Goal: Task Accomplishment & Management: Manage account settings

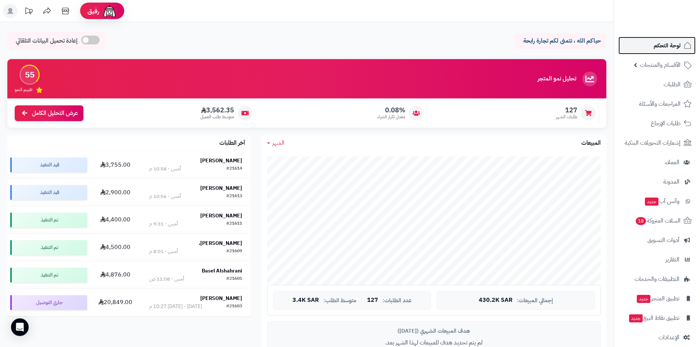
click at [641, 39] on link "لوحة التحكم" at bounding box center [656, 46] width 77 height 18
click at [237, 165] on div "#21614" at bounding box center [234, 168] width 16 height 7
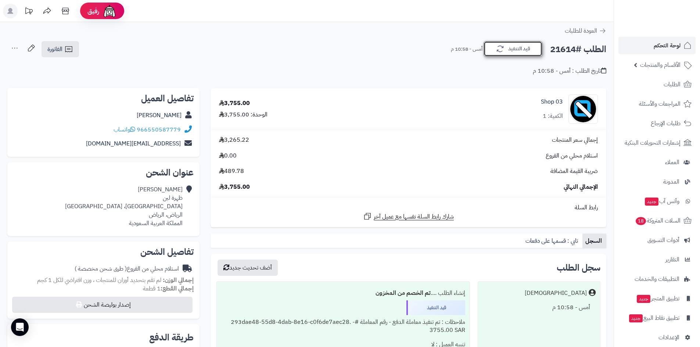
click at [501, 52] on icon "button" at bounding box center [499, 48] width 9 height 9
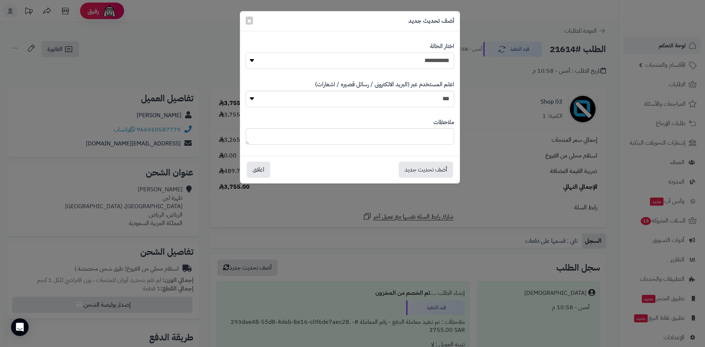
click at [427, 67] on select "**********" at bounding box center [350, 61] width 209 height 17
select select "*"
click at [246, 53] on select "**********" at bounding box center [350, 61] width 209 height 17
click at [424, 170] on button "أضف تحديث جديد" at bounding box center [426, 169] width 54 height 16
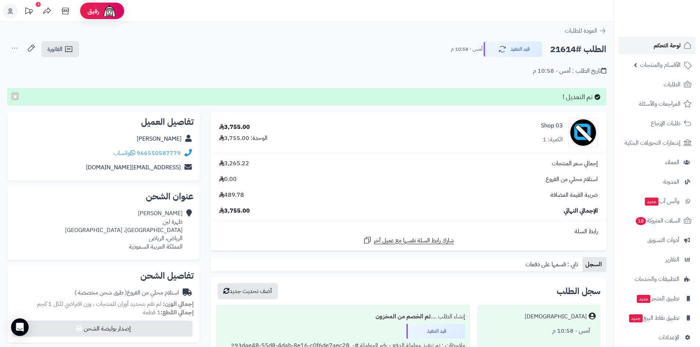
click at [660, 51] on link "لوحة التحكم" at bounding box center [656, 46] width 77 height 18
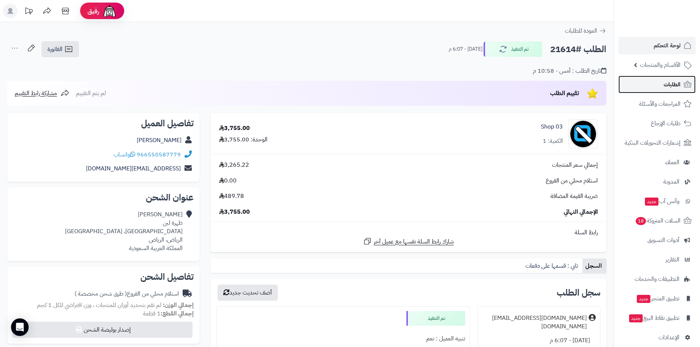
click at [638, 87] on link "الطلبات" at bounding box center [656, 85] width 77 height 18
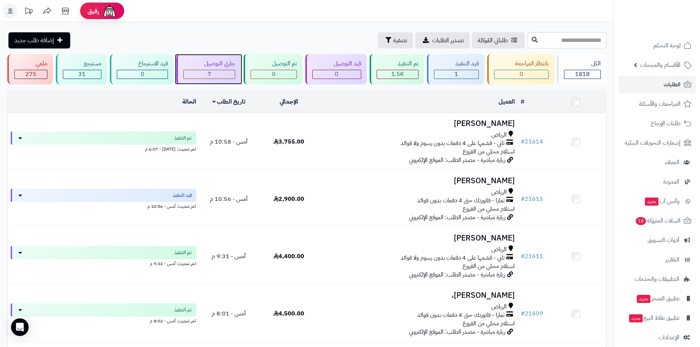
click at [210, 72] on span "7" at bounding box center [210, 74] width 4 height 9
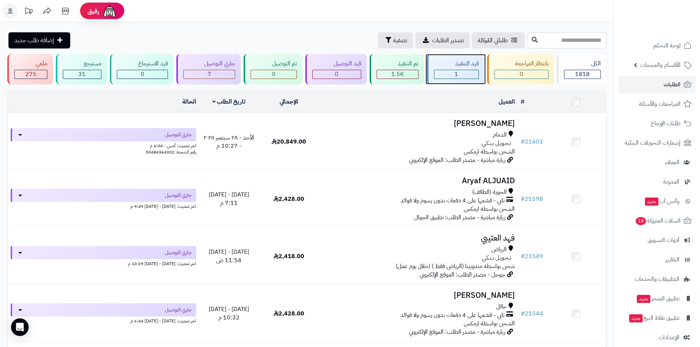
click at [462, 70] on div "1" at bounding box center [456, 74] width 44 height 8
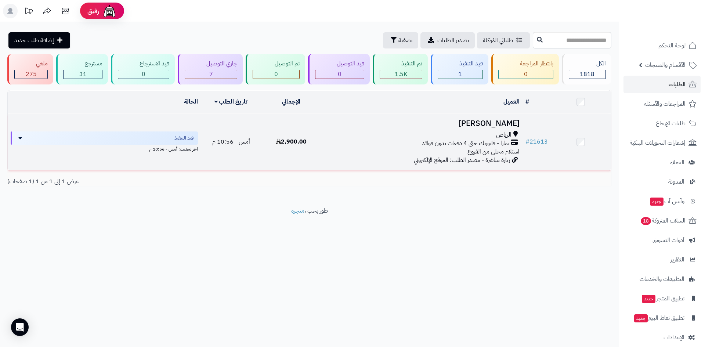
click at [479, 119] on h3 "[PERSON_NAME]" at bounding box center [422, 123] width 195 height 8
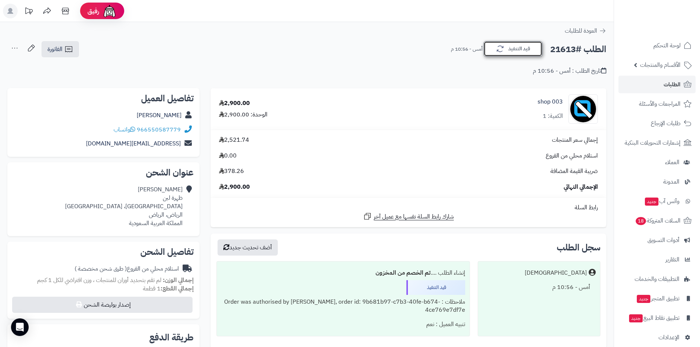
click at [501, 50] on icon "button" at bounding box center [499, 48] width 9 height 9
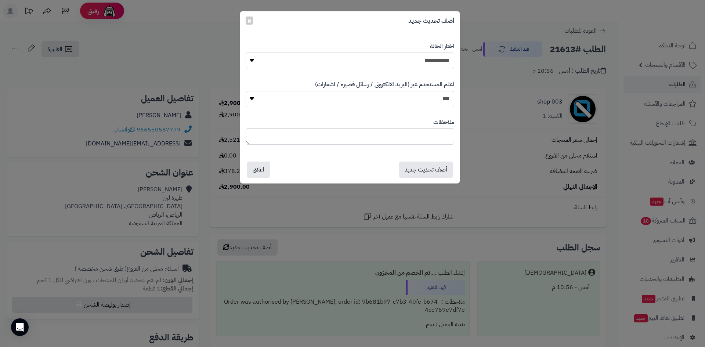
click at [445, 64] on select "**********" at bounding box center [350, 61] width 209 height 17
select select "*"
click at [246, 53] on select "**********" at bounding box center [350, 61] width 209 height 17
click at [433, 172] on button "أضف تحديث جديد" at bounding box center [426, 169] width 54 height 16
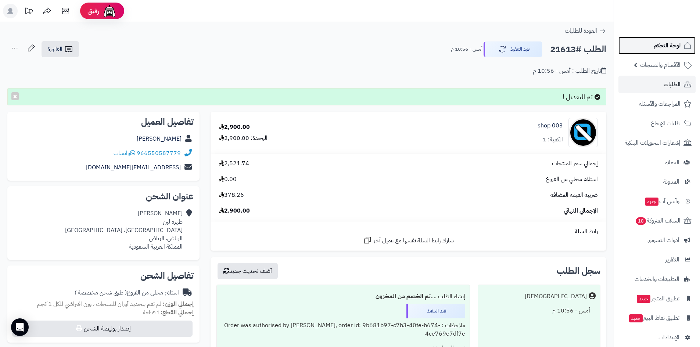
click at [657, 48] on span "لوحة التحكم" at bounding box center [666, 45] width 27 height 10
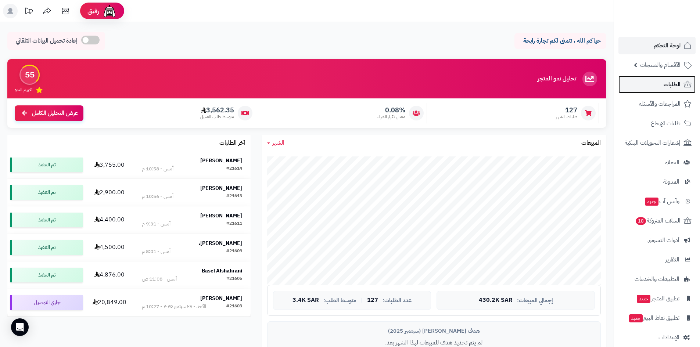
click at [640, 92] on link "الطلبات" at bounding box center [656, 85] width 77 height 18
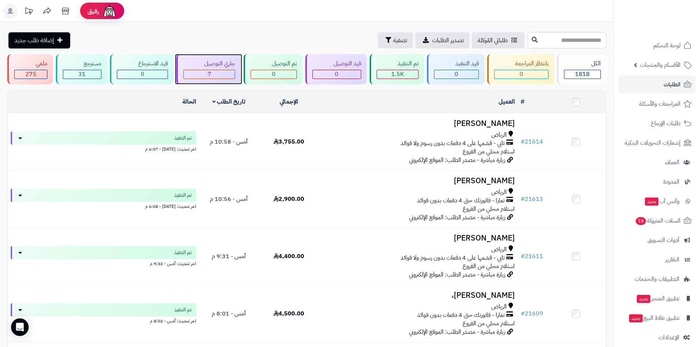
click at [221, 73] on div "7" at bounding box center [209, 74] width 51 height 8
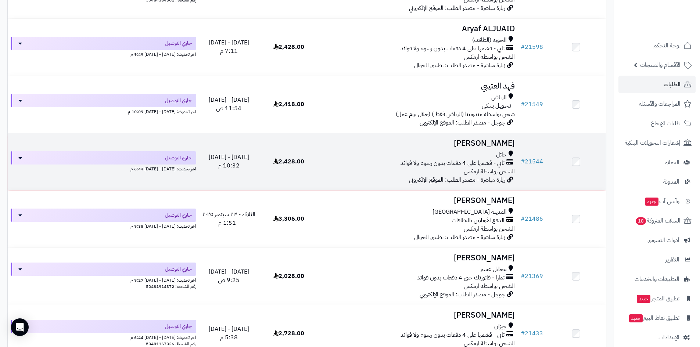
scroll to position [147, 0]
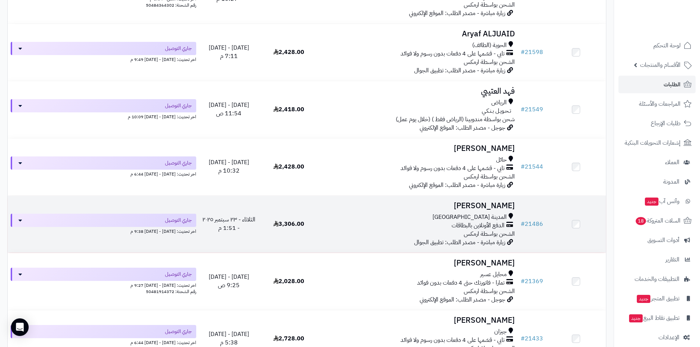
click at [468, 196] on td "Ibrahim Aleniezi المدينة المنورة الدفع الأونلاين بالبطاقات الشحن بواسطة ارمكس ز…" at bounding box center [417, 224] width 199 height 57
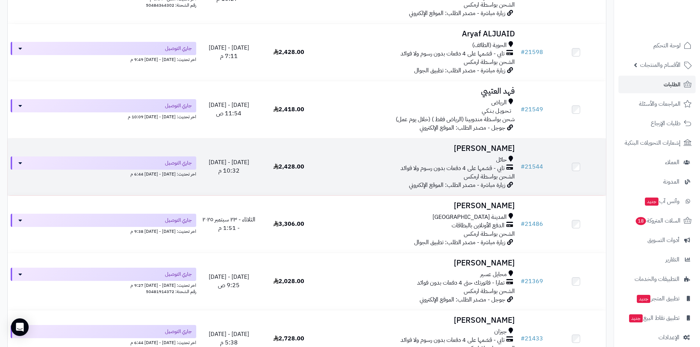
click at [483, 150] on h3 "Abdulsalam Alshammri" at bounding box center [417, 148] width 193 height 8
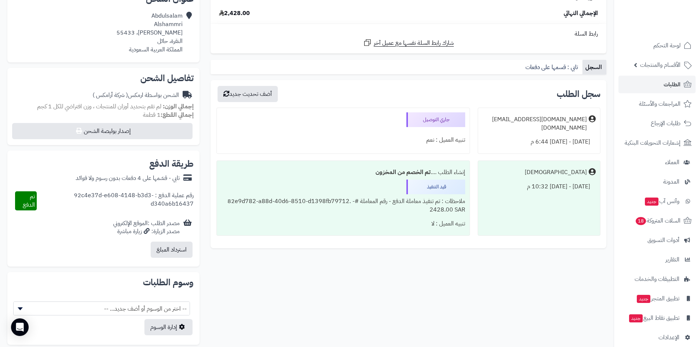
scroll to position [228, 0]
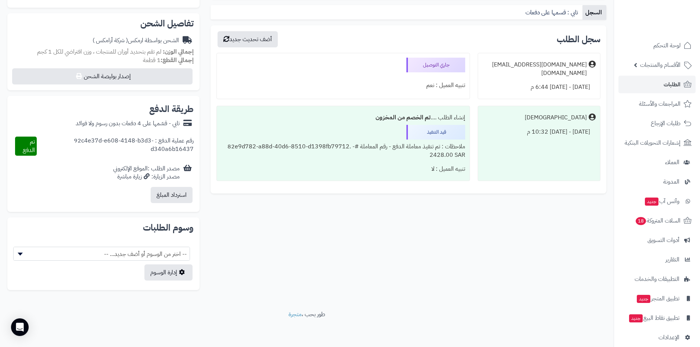
click at [144, 176] on icon at bounding box center [147, 176] width 6 height 6
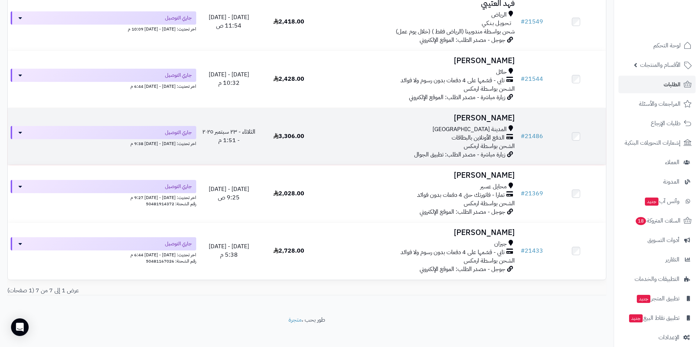
scroll to position [239, 0]
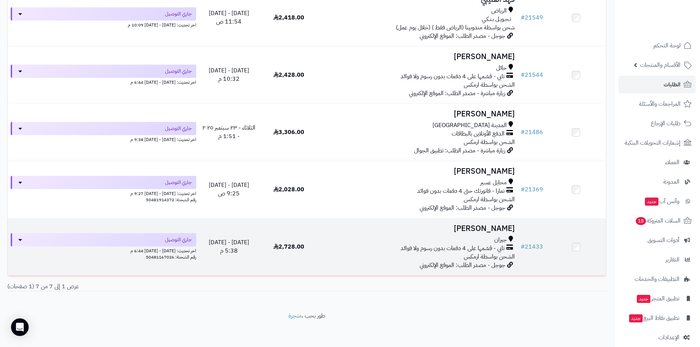
click at [497, 231] on h3 "مهند غبين" at bounding box center [417, 228] width 193 height 8
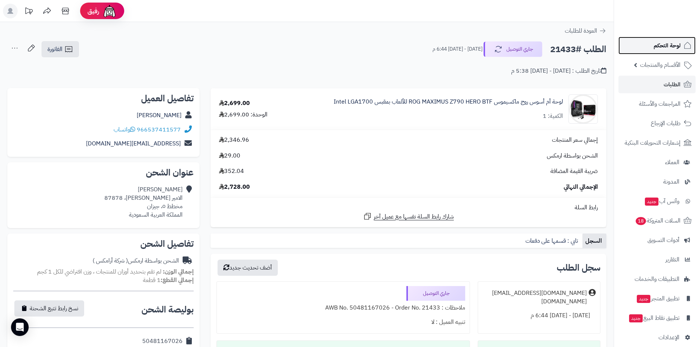
click at [637, 48] on link "لوحة التحكم" at bounding box center [656, 46] width 77 height 18
